Goal: Transaction & Acquisition: Purchase product/service

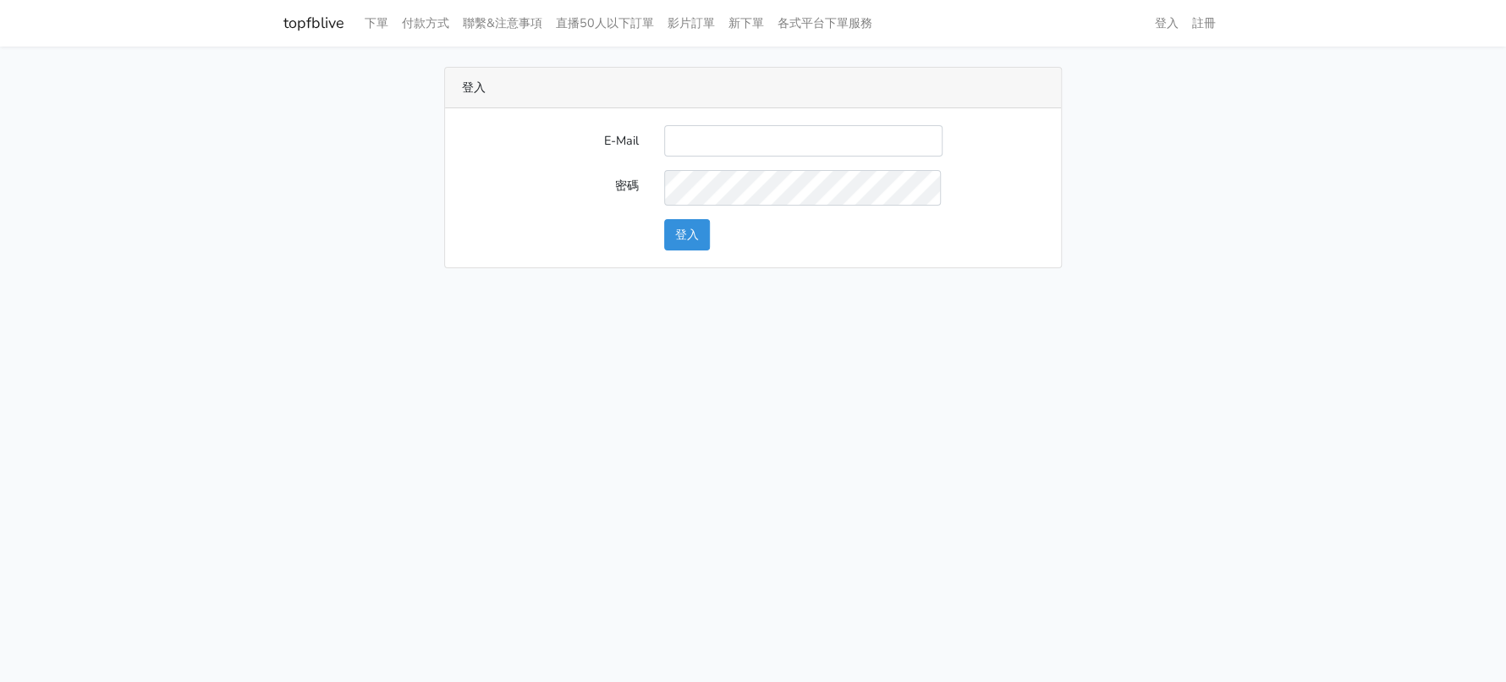
click at [806, 157] on input "E-Mail" at bounding box center [803, 140] width 278 height 31
type input "a0930115212@gmail.com"
click at [691, 251] on button "登入" at bounding box center [687, 234] width 46 height 31
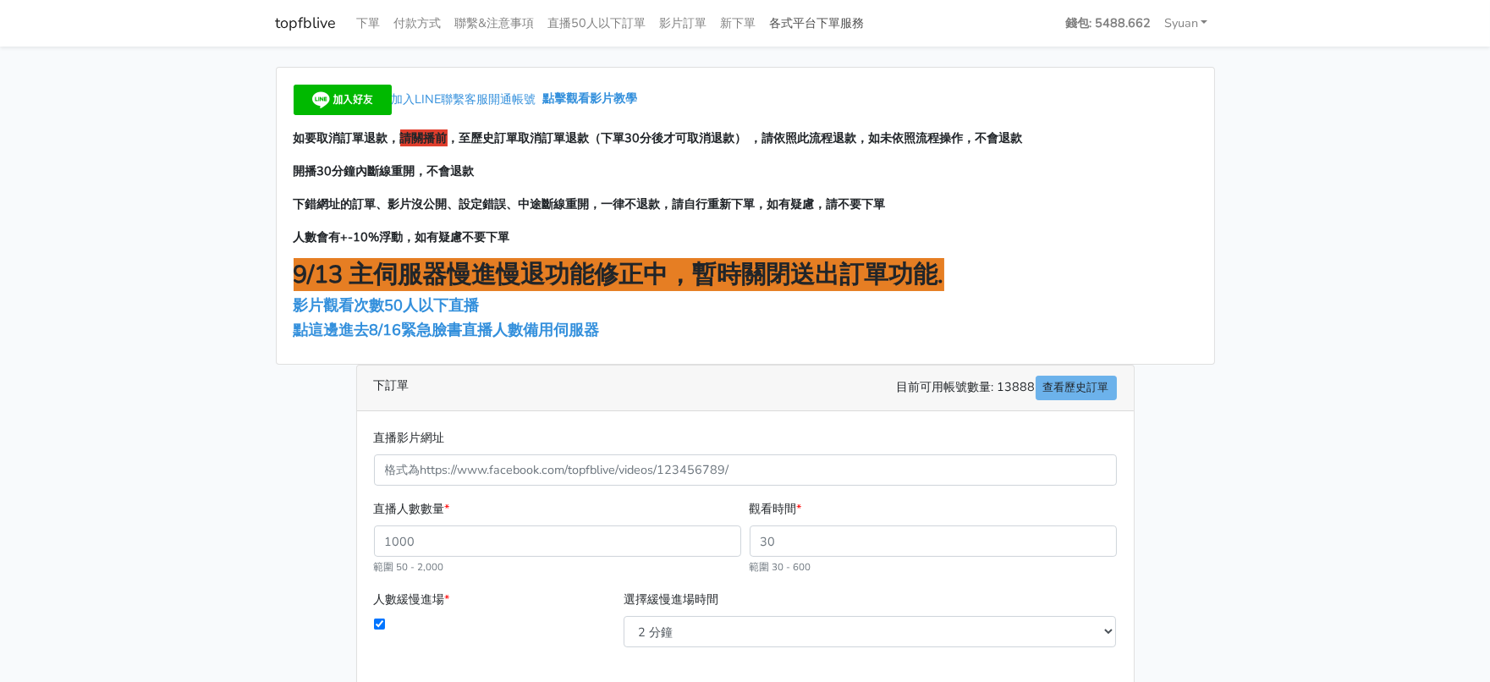
drag, startPoint x: 907, startPoint y: 35, endPoint x: 897, endPoint y: 42, distance: 12.7
click at [872, 35] on link "各式平台下單服務" at bounding box center [817, 23] width 108 height 33
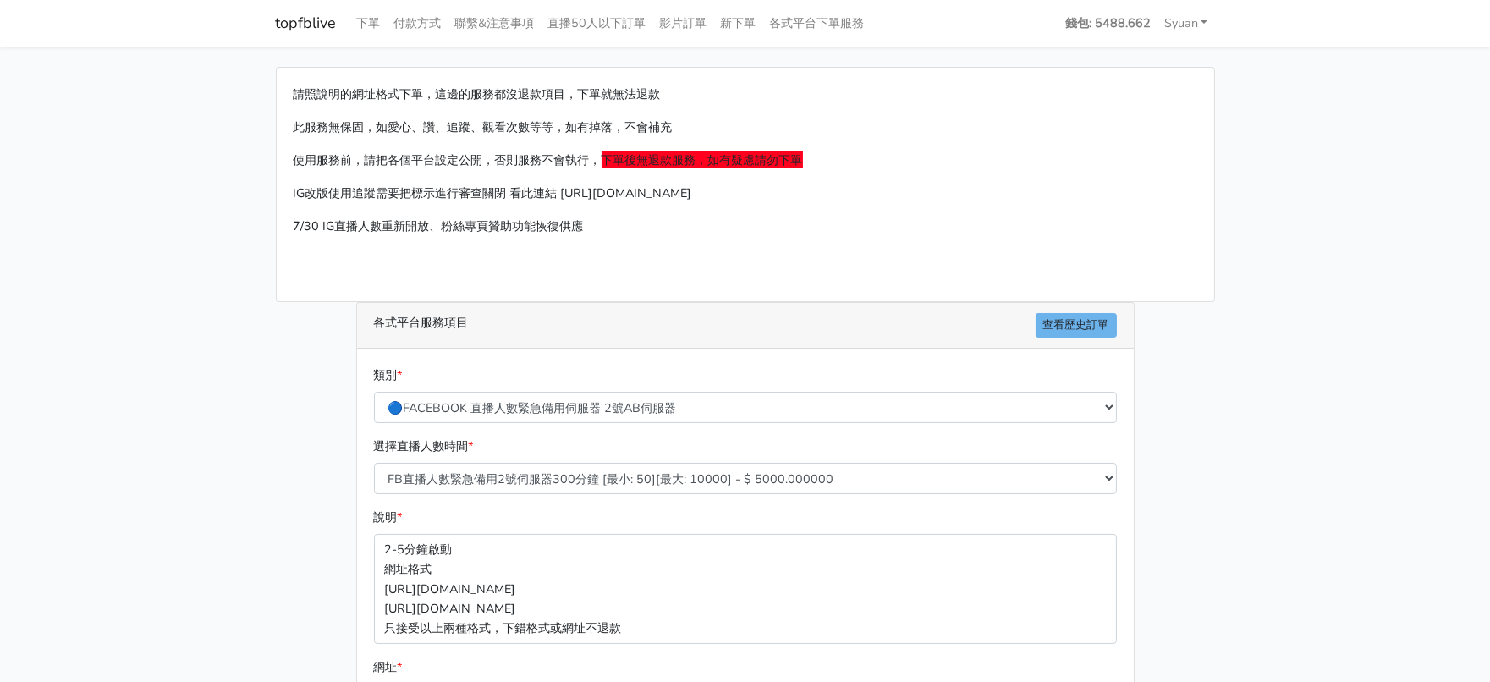
click at [495, 423] on div "類別 * 🔵FACEBOOK 直播人數緊急備用伺服器 2號AB伺服器 🔵FACEBOOK 網軍專用貼文留言 安全保密 🔵FACEBOOK 直播人數緊急備用伺服…" at bounding box center [746, 395] width 752 height 58
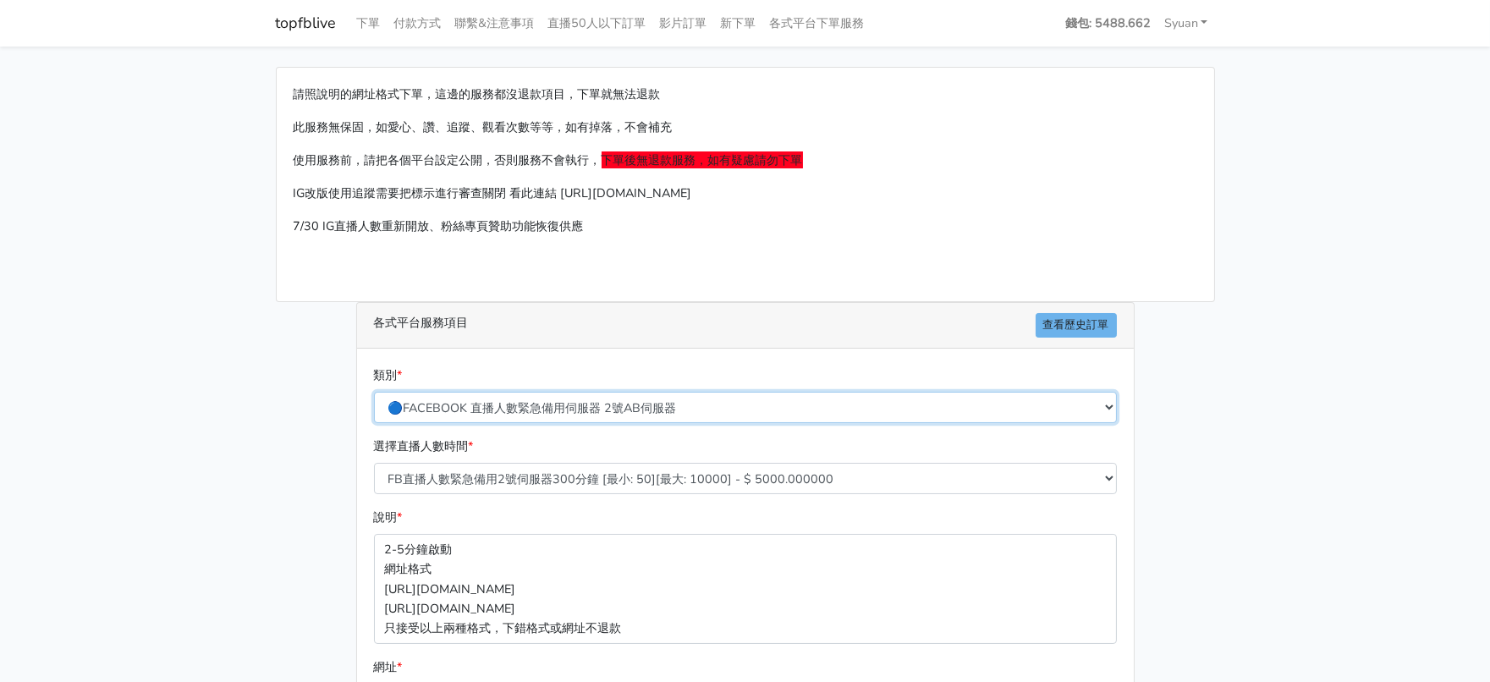
click at [489, 423] on select "🔵FACEBOOK 直播人數緊急備用伺服器 2號AB伺服器 🔵FACEBOOK 網軍專用貼文留言 安全保密 🔵FACEBOOK 直播人數緊急備用伺服器 J1 …" at bounding box center [745, 407] width 743 height 31
select select "🔵2/12新增FACEBOOK 直播人數緊急備用伺服器 SC伺服器"
click at [375, 423] on select "🔵FACEBOOK 直播人數緊急備用伺服器 2號AB伺服器 🔵FACEBOOK 網軍專用貼文留言 安全保密 🔵FACEBOOK 直播人數緊急備用伺服器 J1 …" at bounding box center [745, 407] width 743 height 31
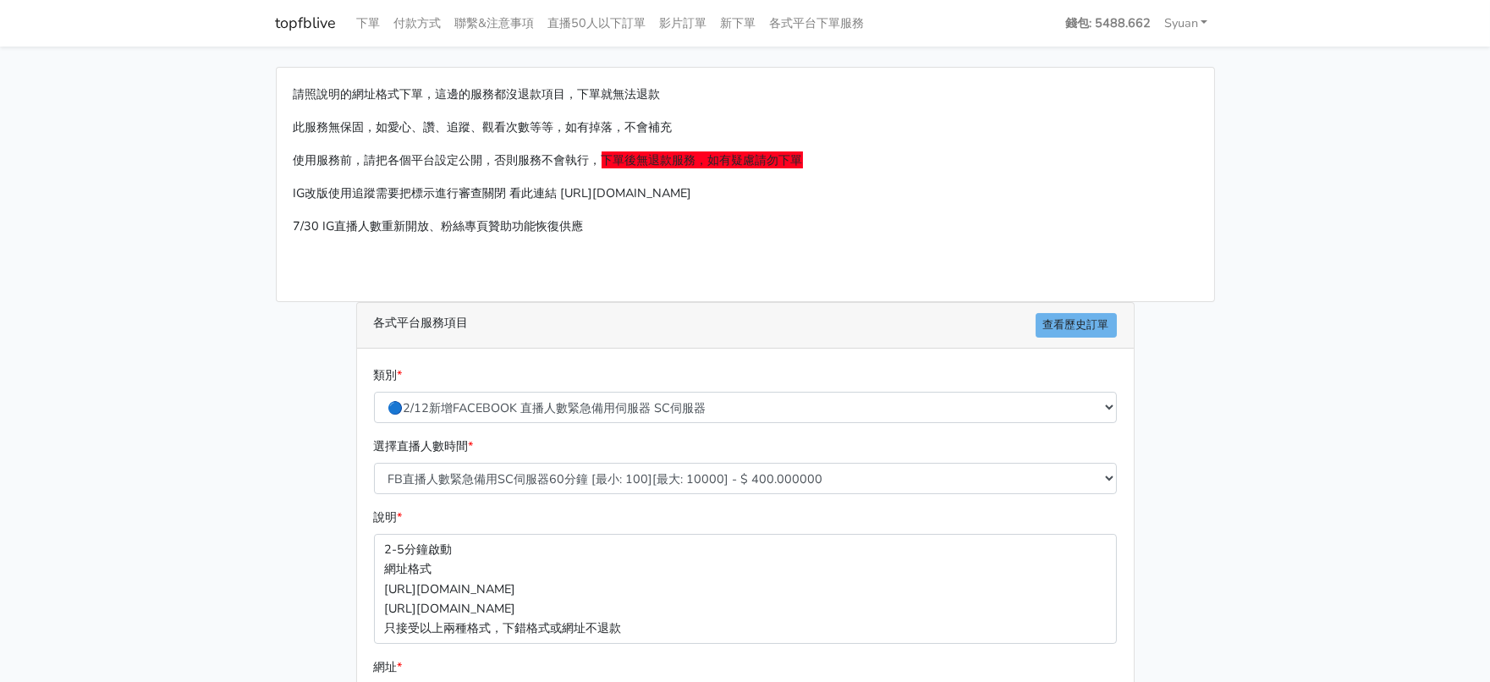
click at [233, 452] on main "請照說明的網址格式下單，這邊的服務都沒退款項目，下單就無法退款 此服務無保固，如愛心、讚、追蹤、觀看次數等等，如有掉落，不會補充 使用服務前，請把各個平台設定…" at bounding box center [745, 503] width 1490 height 912
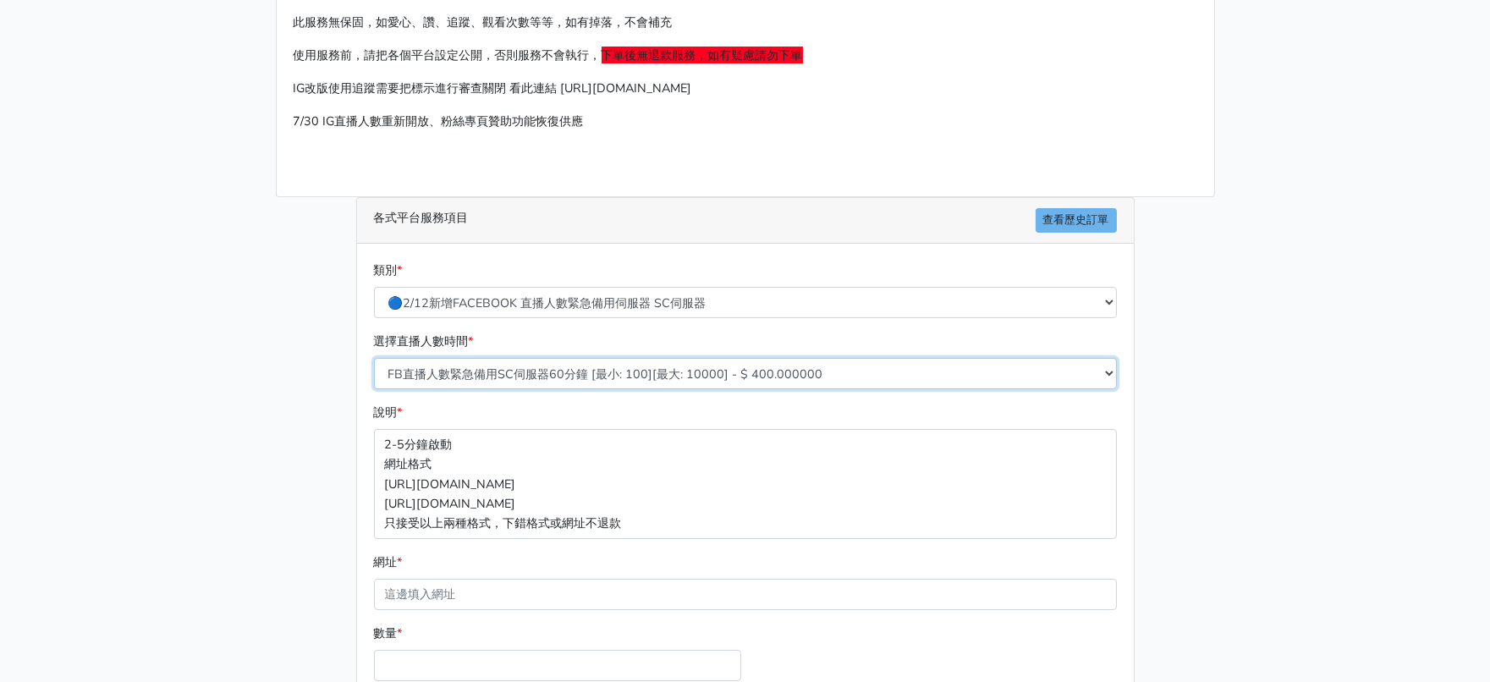
click at [521, 389] on select "FB直播人數緊急備用SC伺服器60分鐘 [最小: 100][最大: 10000] - $ 400.000000 FB直播人數緊急備用SC伺服器120分鐘 [最…" at bounding box center [745, 373] width 743 height 31
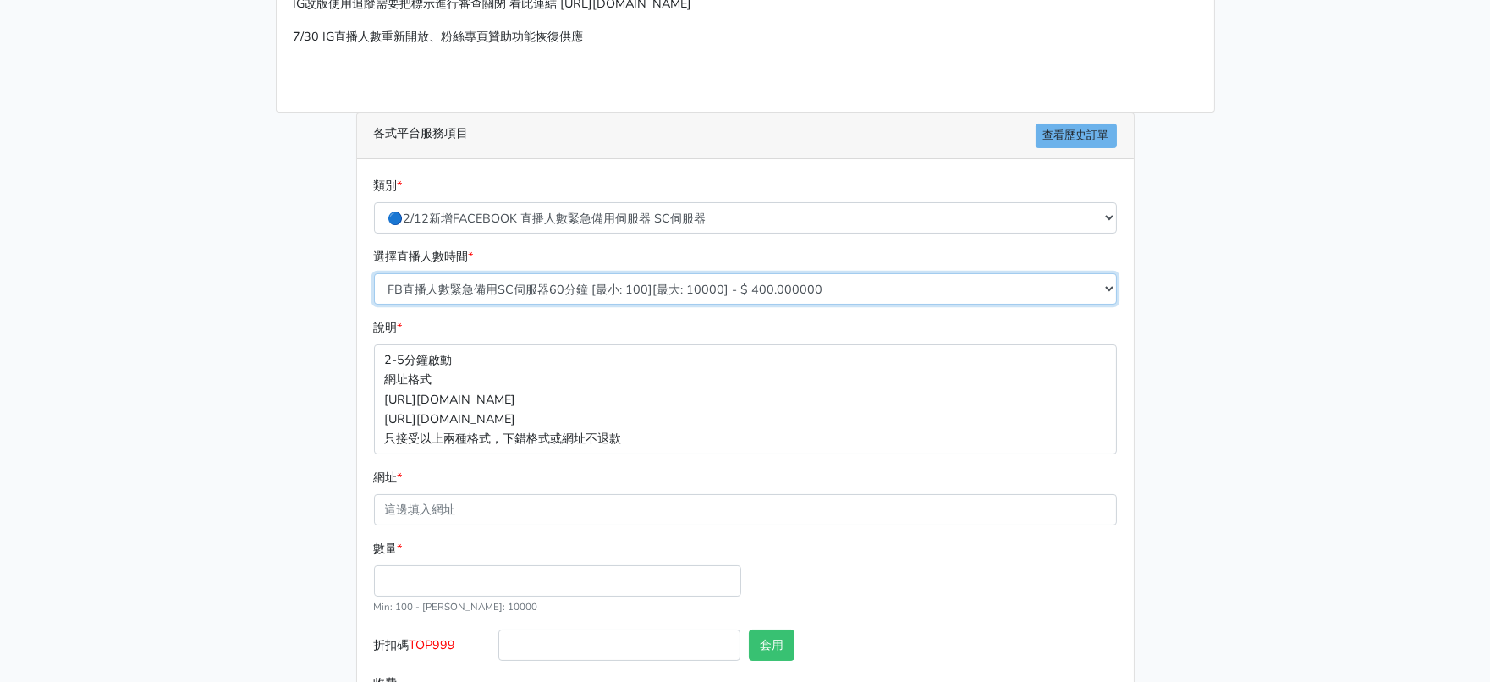
scroll to position [392, 0]
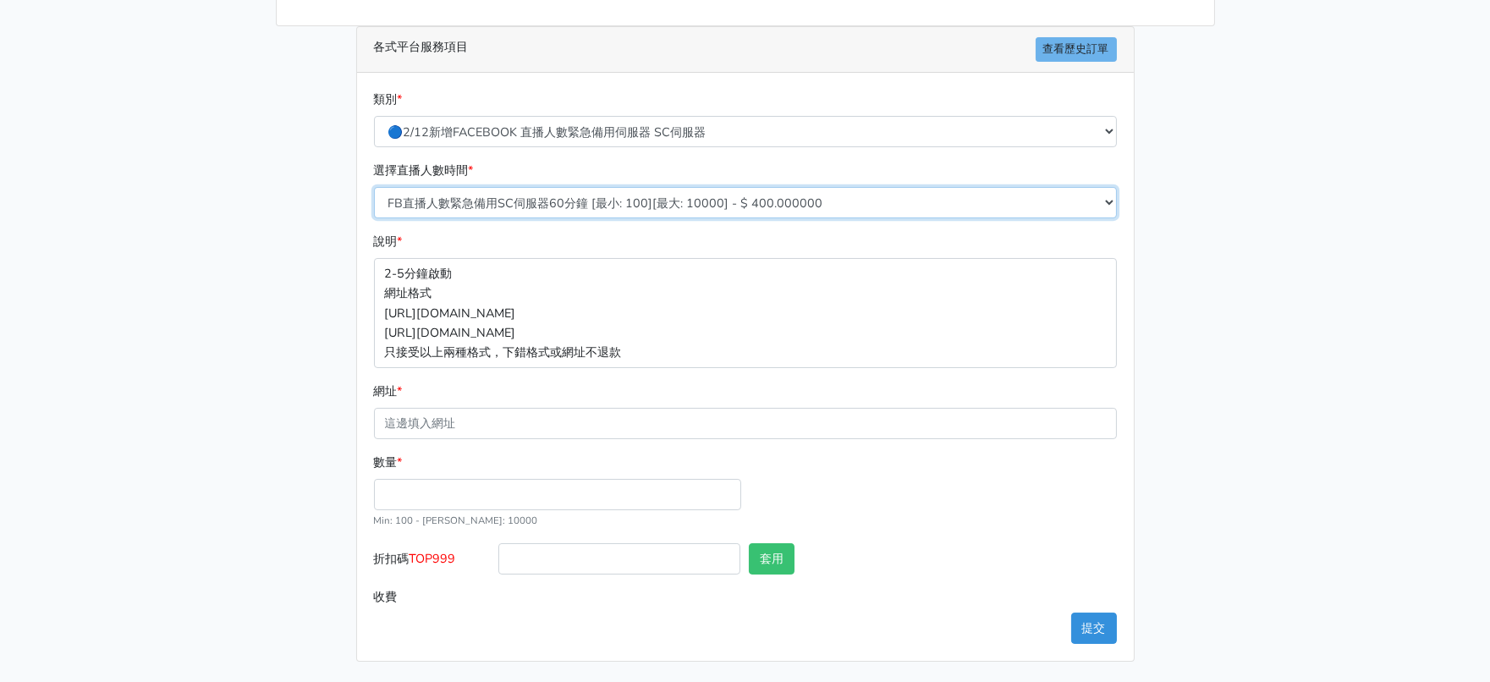
click at [529, 187] on select "FB直播人數緊急備用SC伺服器60分鐘 [最小: 100][最大: 10000] - $ 400.000000 FB直播人數緊急備用SC伺服器120分鐘 [最…" at bounding box center [745, 202] width 743 height 31
select select "636"
click at [375, 187] on select "FB直播人數緊急備用SC伺服器60分鐘 [最小: 100][最大: 10000] - $ 400.000000 FB直播人數緊急備用SC伺服器120分鐘 [最…" at bounding box center [745, 202] width 743 height 31
click at [272, 383] on div "請照說明的網址格式下單，這邊的服務都沒退款項目，下單就無法退款 此服務無保固，如愛心、讚、追蹤、觀看次數等等，如有掉落，不會補充 使用服務前，請把各個平台設定…" at bounding box center [745, 226] width 965 height 871
click at [404, 479] on input "數量 *" at bounding box center [557, 494] width 367 height 31
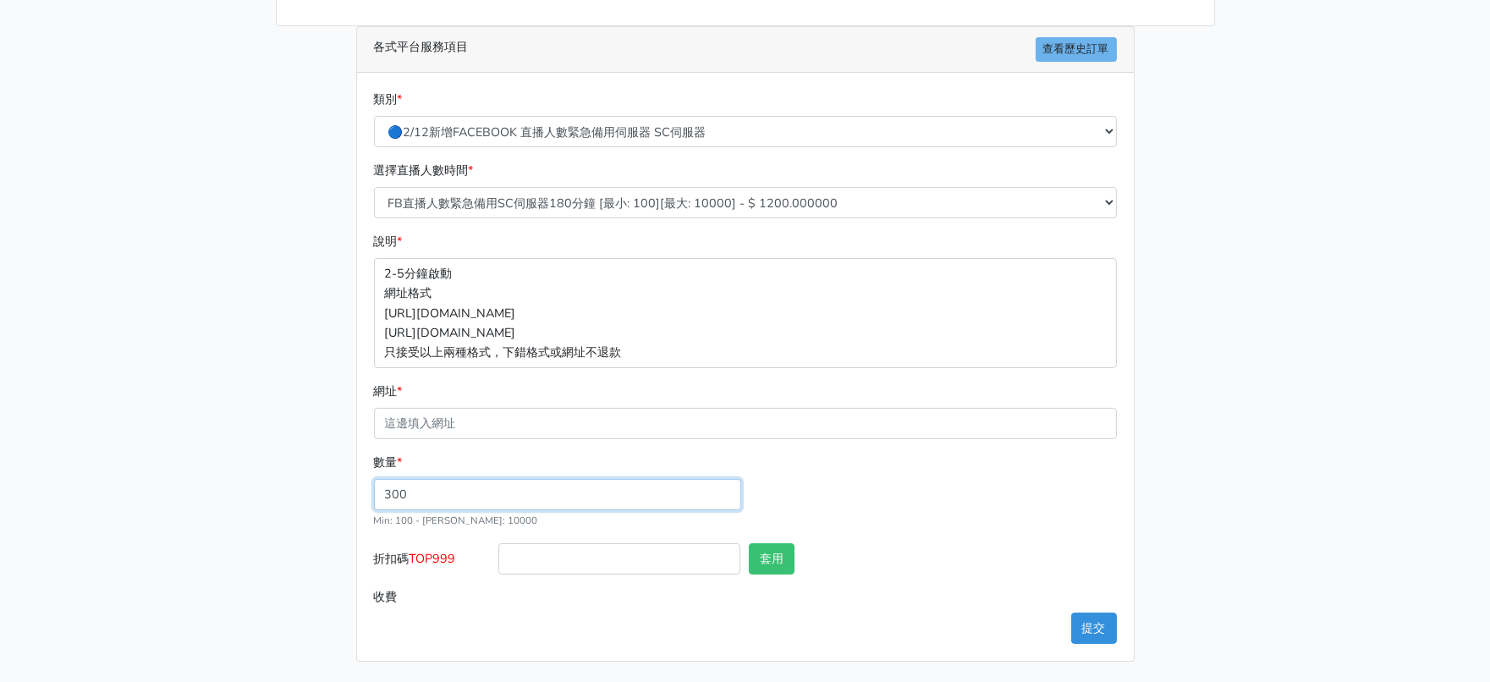
type input "300"
type input "360.000"
click at [451, 550] on span "TOP999" at bounding box center [433, 558] width 47 height 17
click at [498, 543] on input "折扣碼 TOP999" at bounding box center [619, 558] width 242 height 31
click at [451, 550] on span "TOP999" at bounding box center [433, 558] width 47 height 17
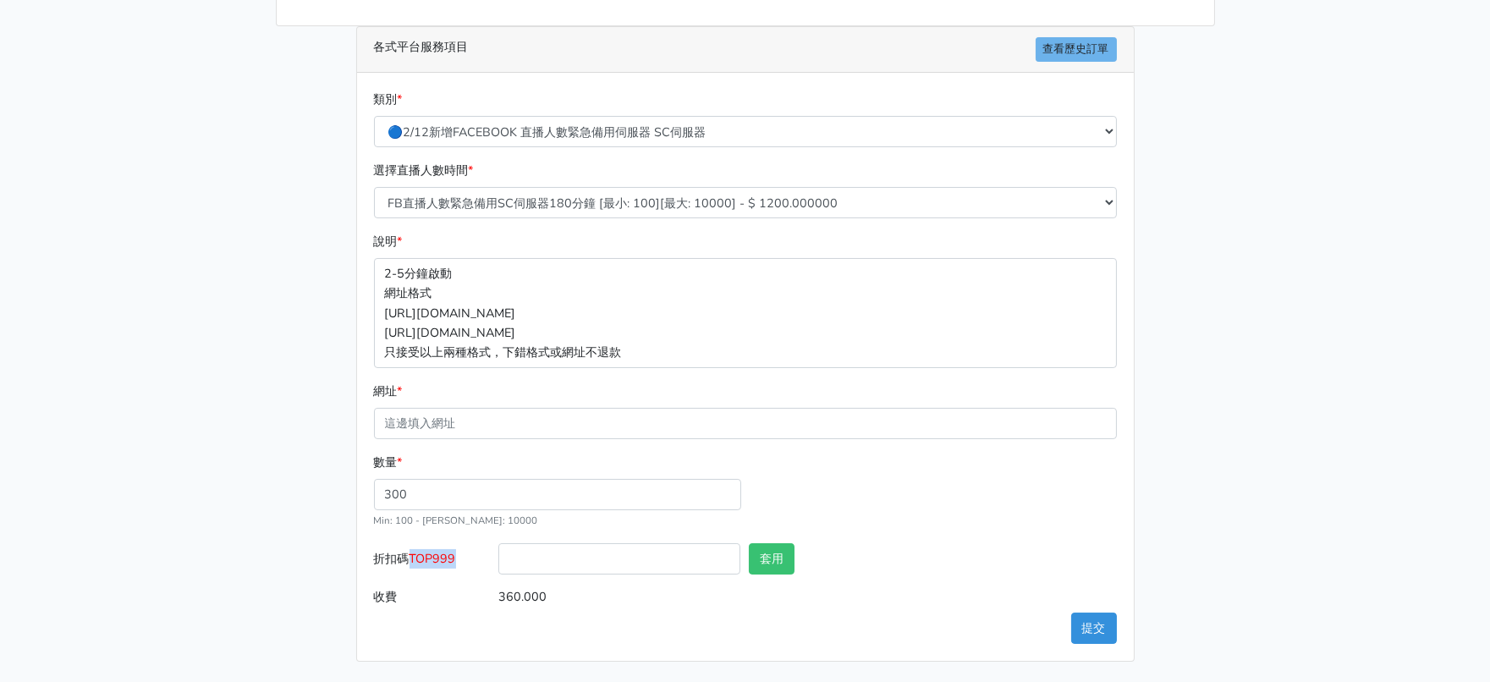
click at [498, 543] on input "折扣碼 TOP999" at bounding box center [619, 558] width 242 height 31
copy span "TOP999"
click at [639, 543] on input "折扣碼 TOP999" at bounding box center [619, 558] width 242 height 31
paste input "TOP999"
type input "TOP999"
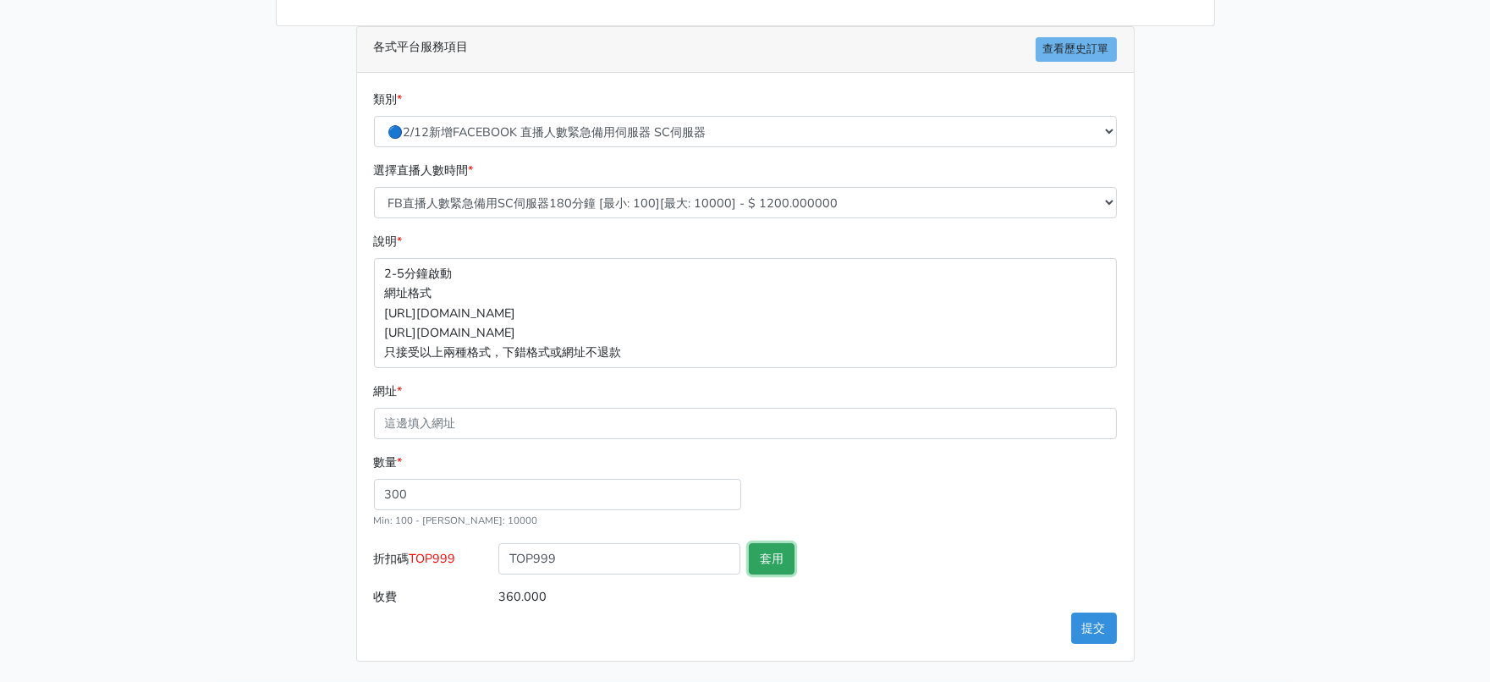
click at [785, 543] on button "套用" at bounding box center [772, 558] width 46 height 31
click at [168, 521] on main "請照說明的網址格式下單，這邊的服務都沒退款項目，下單就無法退款 此服務無保固，如愛心、讚、追蹤、觀看次數等等，如有掉落，不會補充 使用服務前，請把各個平台設定…" at bounding box center [745, 227] width 1490 height 912
type input "套用失敗"
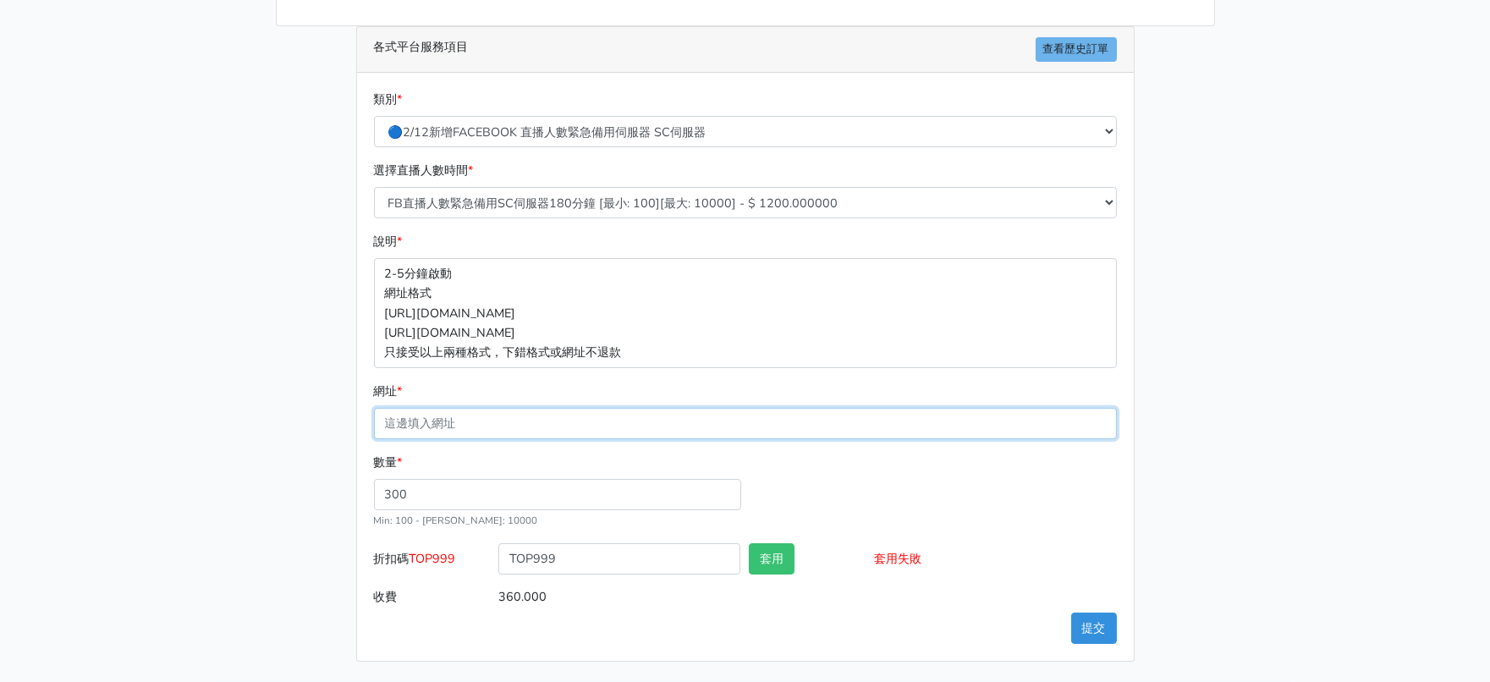
click at [554, 408] on input "網址 *" at bounding box center [745, 423] width 743 height 31
paste input "[URL][DOMAIN_NAME]"
type input "[URL][DOMAIN_NAME]"
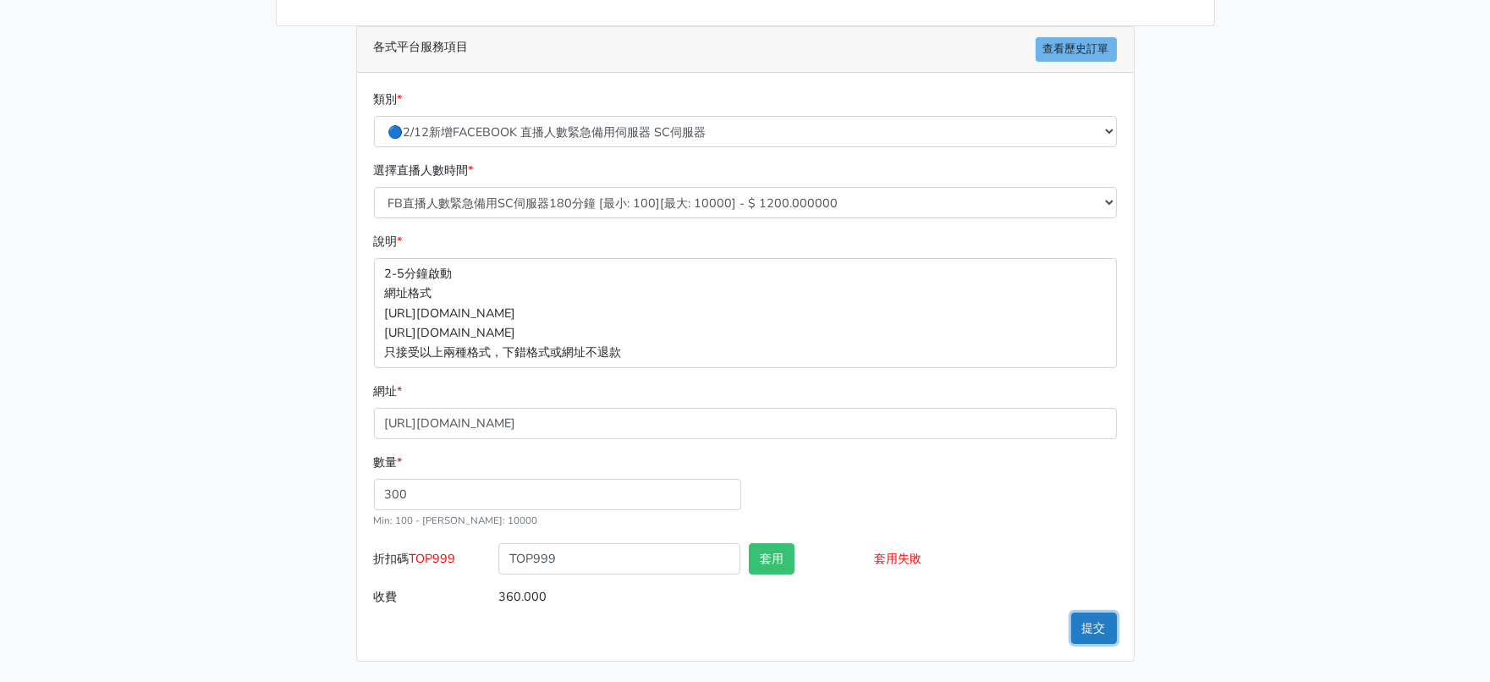
click at [1098, 620] on button "提交" at bounding box center [1094, 628] width 46 height 31
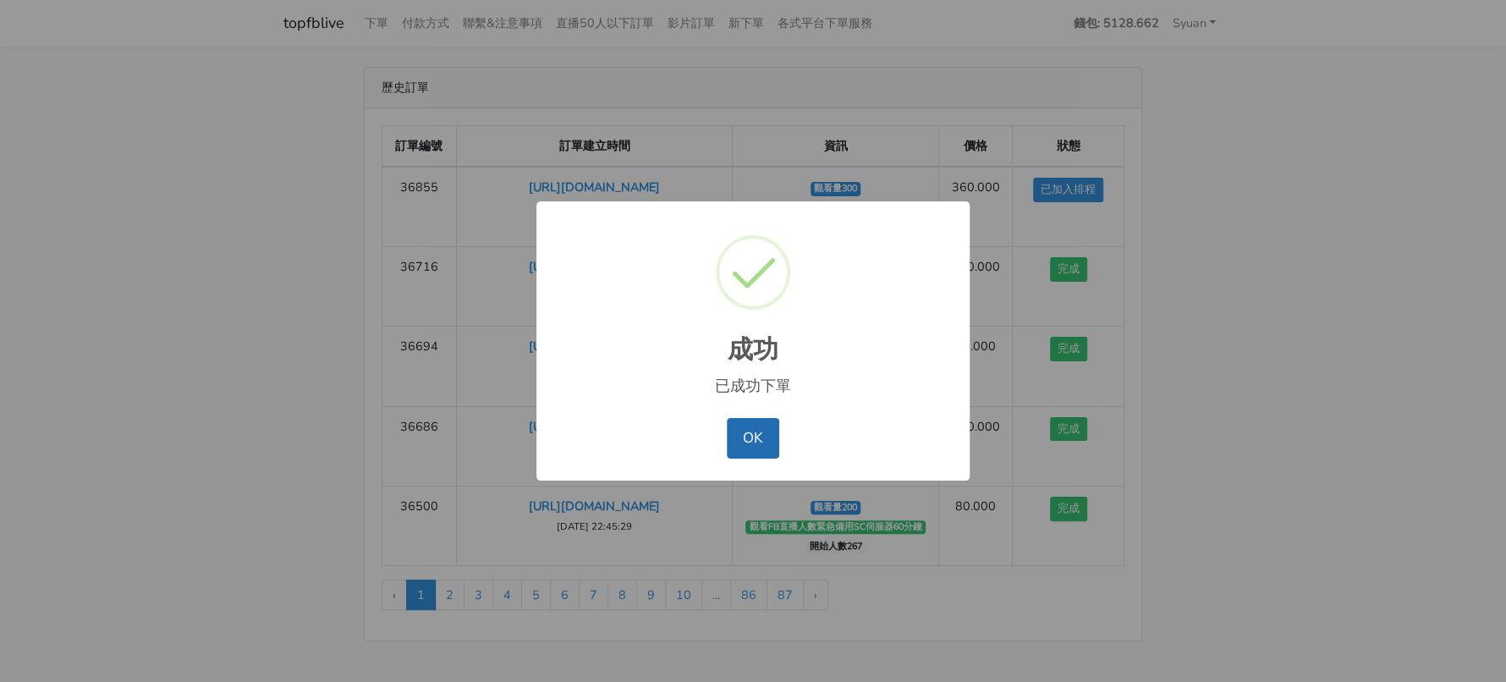
click at [757, 446] on button "OK" at bounding box center [753, 438] width 52 height 41
